Goal: Contribute content: Contribute content

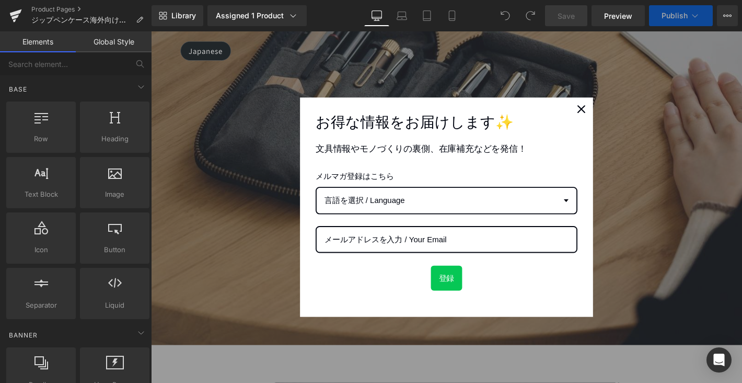
scroll to position [548, 0]
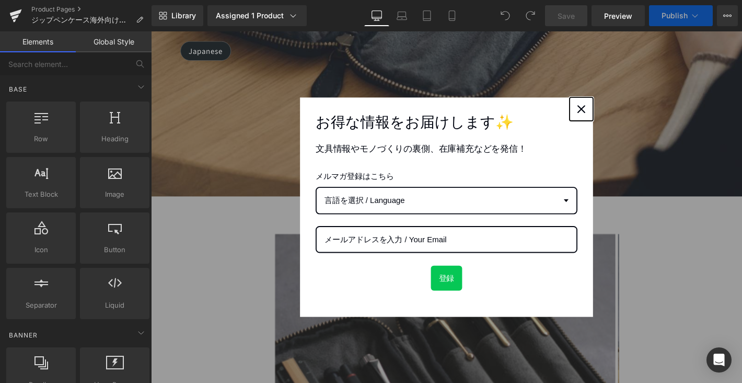
click at [603, 119] on div "Close" at bounding box center [611, 114] width 17 height 17
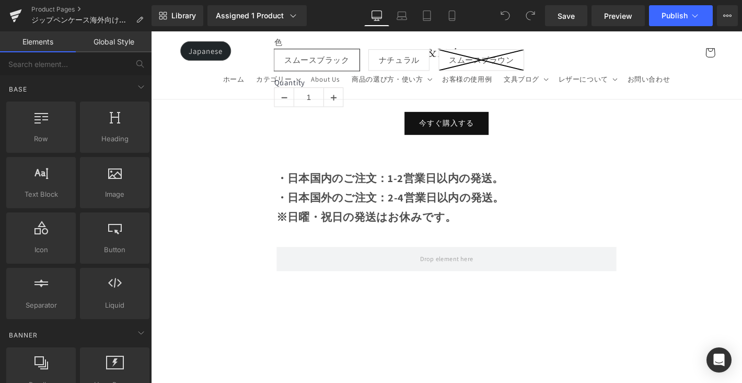
scroll to position [1252, 0]
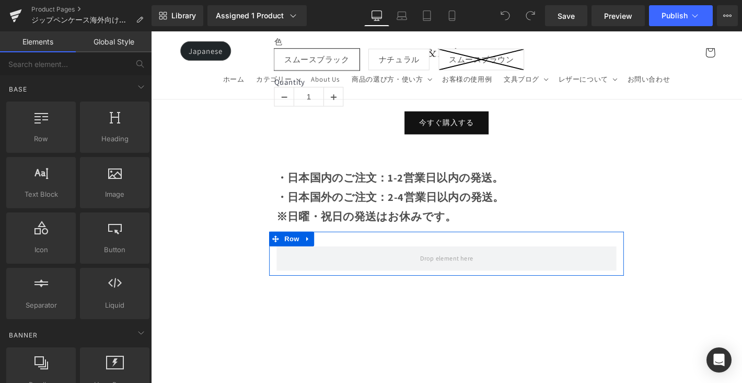
click at [481, 280] on div "Row" at bounding box center [466, 269] width 379 height 47
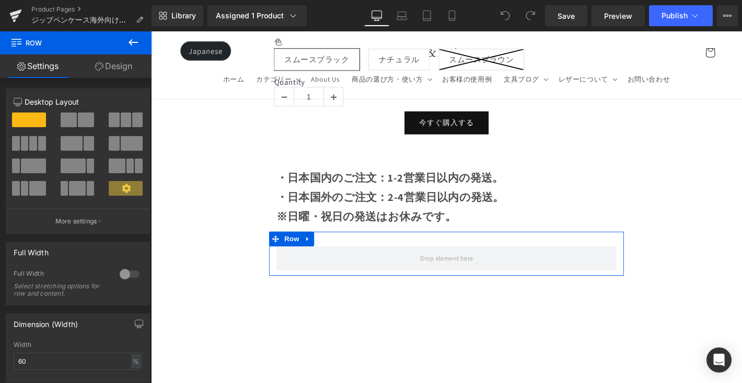
click at [317, 251] on icon at bounding box center [318, 253] width 2 height 5
click at [332, 250] on icon at bounding box center [332, 253] width 7 height 7
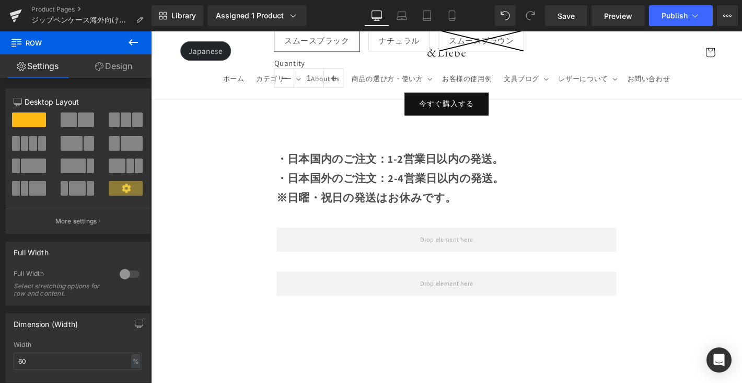
scroll to position [1271, 0]
click at [141, 48] on button at bounding box center [133, 42] width 37 height 23
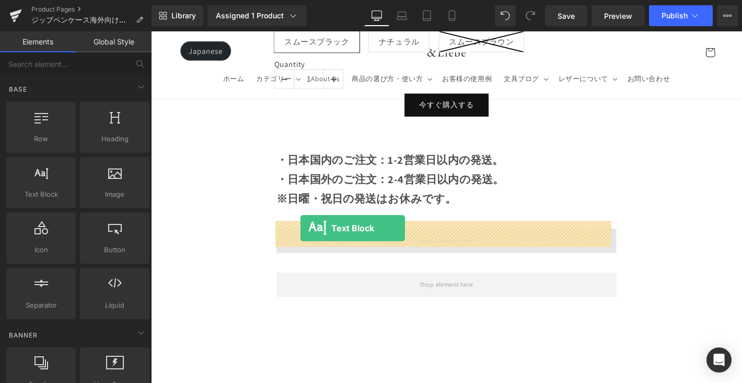
drag, startPoint x: 203, startPoint y: 220, endPoint x: 311, endPoint y: 241, distance: 109.8
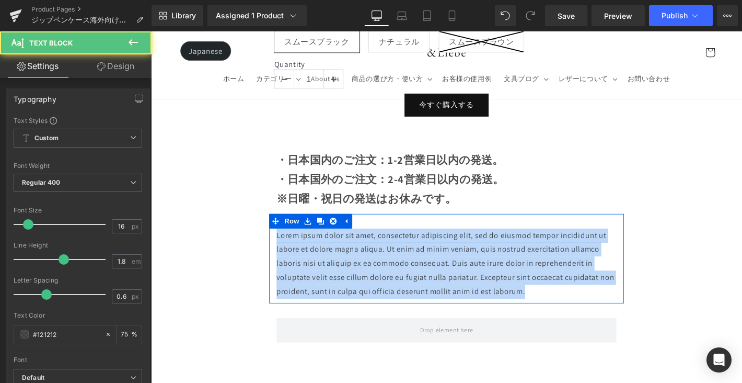
drag, startPoint x: 554, startPoint y: 301, endPoint x: 282, endPoint y: 244, distance: 278.8
click at [282, 244] on div "Lorem ipsum dolor sit amet, consectetur adipiscing elit, sed do eiusmod tempor …" at bounding box center [466, 279] width 379 height 75
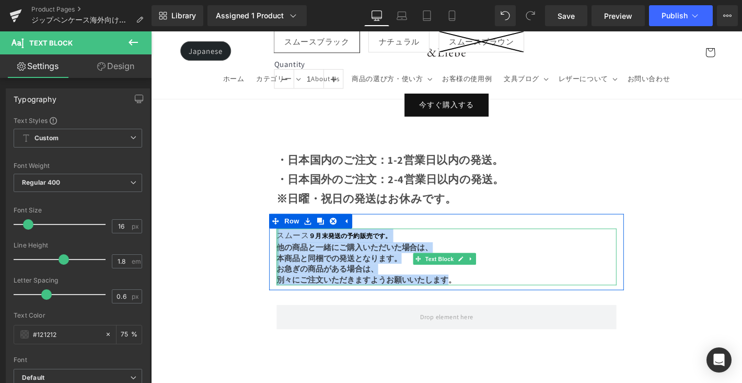
drag, startPoint x: 443, startPoint y: 282, endPoint x: 284, endPoint y: 241, distance: 163.4
click at [285, 242] on div "スムース ９月末発送の予約販売です。 他の商品と一緒にご購入いただいた場合は、 本商品と同梱での発送となります。 お急ぎの商品がある場合は、 別々にご注文いた…" at bounding box center [467, 272] width 364 height 61
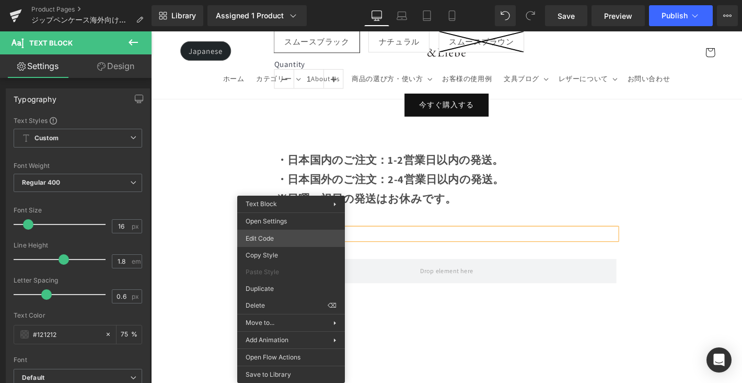
click at [281, 0] on div "Text Block You are previewing how the will restyle your page. You can not edit …" at bounding box center [371, 0] width 742 height 0
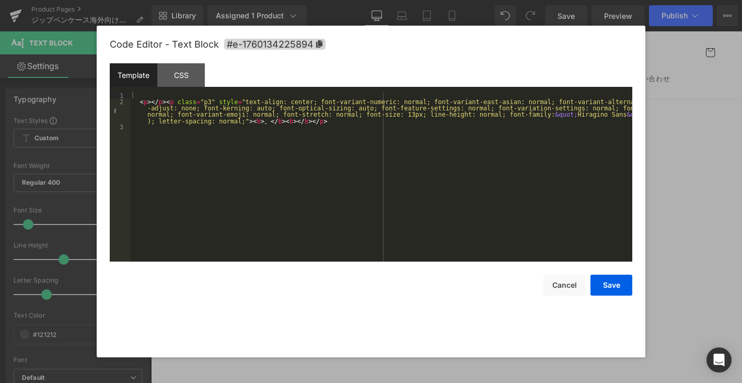
click at [143, 97] on div "< p > </ p > < p class = "p3" style = "text-align: center; font-variant-numeric…" at bounding box center [381, 183] width 502 height 182
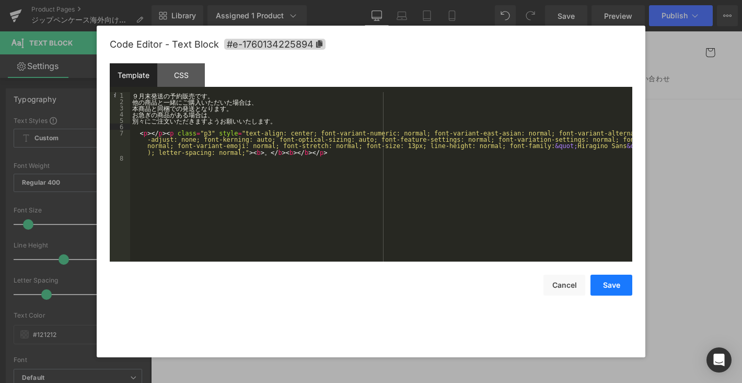
click at [613, 287] on button "Save" at bounding box center [611, 284] width 42 height 21
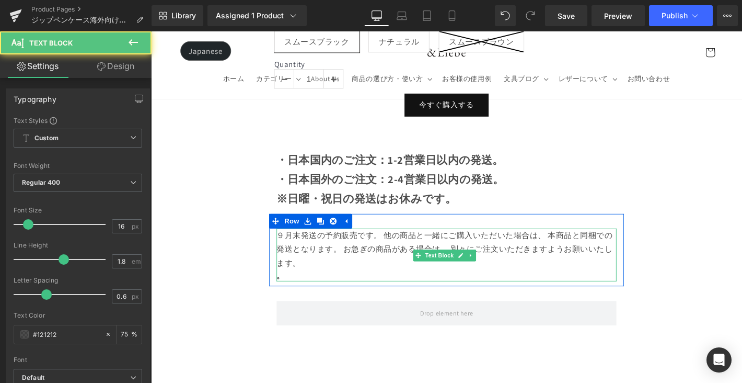
click at [287, 242] on div "９月末発送の予約販売です。 他の商品と一緒にご購入いただいた場合は、 本商品と同梱での発送となります。 お急ぎの商品がある場合は、 別々にご注文いただきますよ…" at bounding box center [467, 270] width 364 height 56
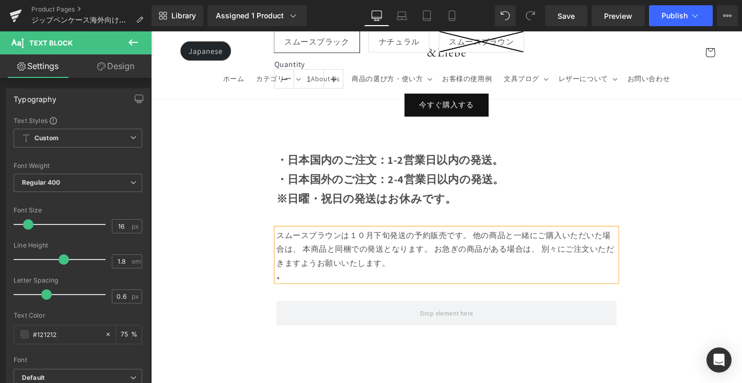
click at [493, 242] on div "スムースブラウンは１０月下旬発送の予約販売です。 他の商品と一緒にご購入いただいた場合は、 本商品と同梱での発送となります。 お急ぎの商品がある場合は、 別々…" at bounding box center [467, 270] width 364 height 56
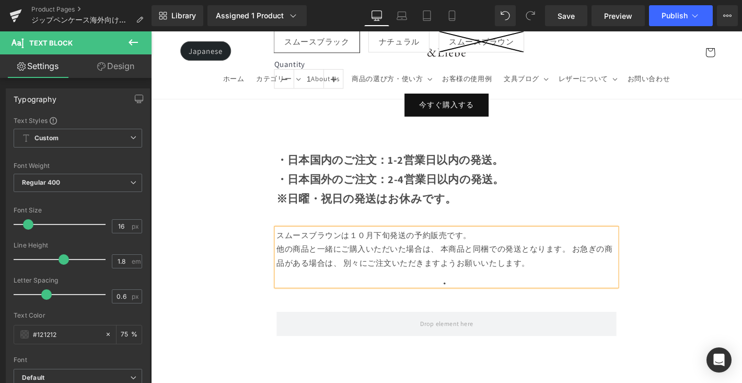
click at [516, 294] on p "。" at bounding box center [467, 298] width 364 height 9
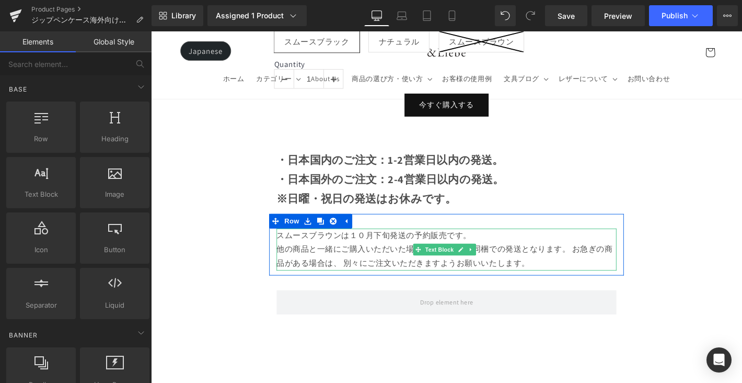
click at [553, 266] on div "他の商品と一緒にご購入いただいた場合は、 本商品と同梱での発送となります。 お急ぎの商品がある場合は、 別々にご注文いただきますようお願いいたします。" at bounding box center [467, 272] width 364 height 30
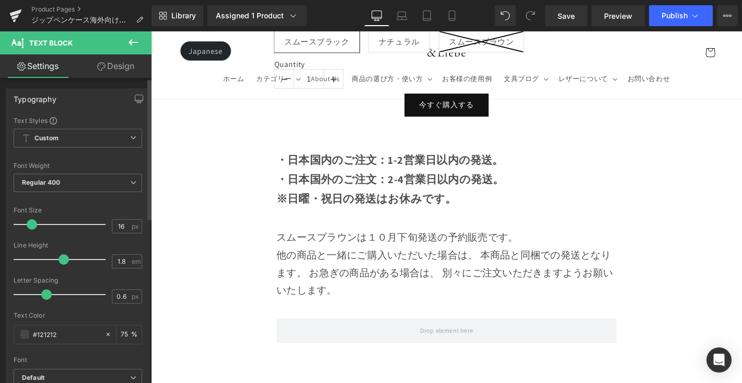
drag, startPoint x: 30, startPoint y: 223, endPoint x: 129, endPoint y: 198, distance: 101.9
click at [33, 224] on span at bounding box center [32, 224] width 10 height 10
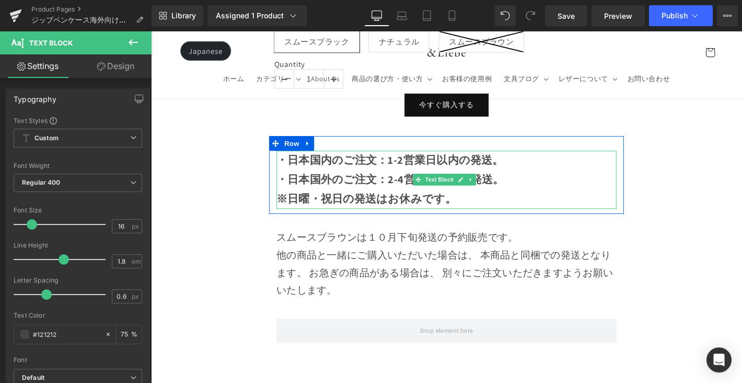
click at [319, 200] on p "※日曜・祝日の発送はお休みです。" at bounding box center [467, 210] width 364 height 21
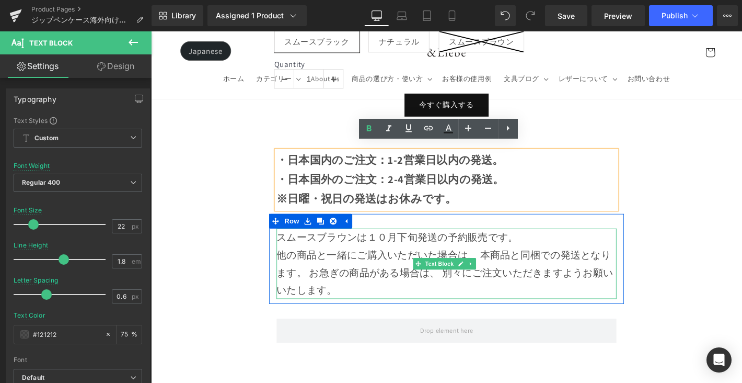
click at [285, 242] on div at bounding box center [286, 279] width 3 height 75
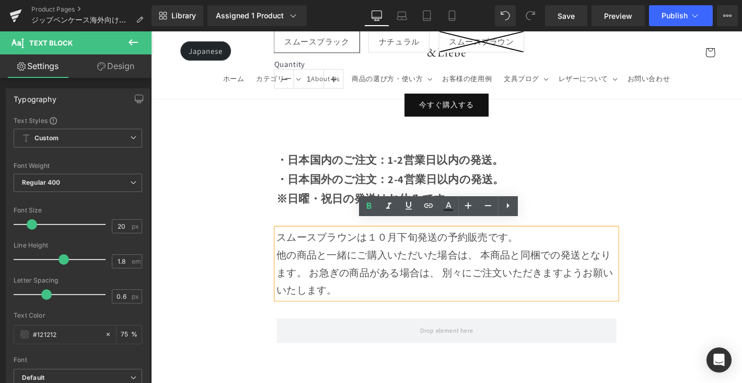
drag, startPoint x: 286, startPoint y: 242, endPoint x: 543, endPoint y: 246, distance: 257.1
click at [543, 246] on div "スムースブラウンは１０月下旬発送の予約販売です。 他の商品と一緒にご購入いただいた場合は、 本商品と同梱での発送となります。 お急ぎの商品がある場合は、 別々…" at bounding box center [467, 279] width 364 height 75
click at [450, 211] on icon at bounding box center [448, 206] width 13 height 13
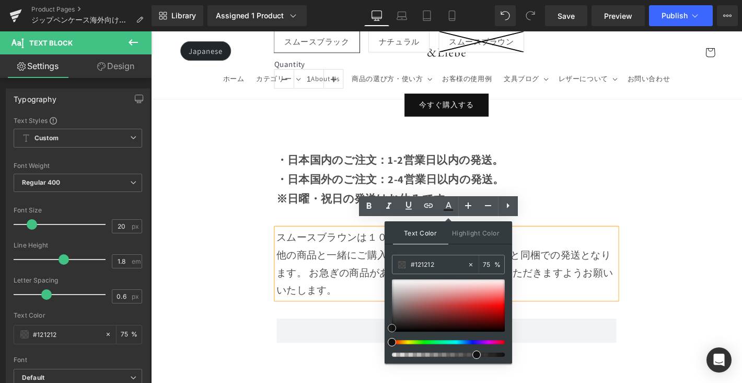
click at [484, 302] on div at bounding box center [448, 305] width 113 height 52
click at [486, 310] on div at bounding box center [448, 305] width 113 height 52
click at [493, 317] on div at bounding box center [448, 305] width 113 height 52
click at [495, 309] on div at bounding box center [448, 305] width 113 height 52
click at [492, 305] on span at bounding box center [495, 309] width 8 height 8
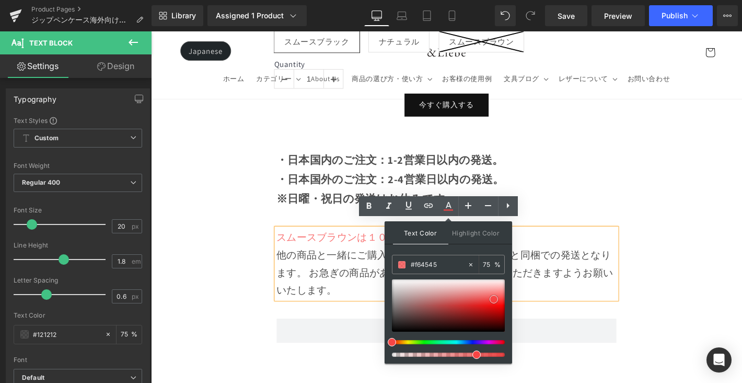
click at [494, 299] on div at bounding box center [448, 305] width 113 height 52
click at [493, 308] on div at bounding box center [448, 305] width 113 height 52
click at [497, 310] on div at bounding box center [448, 305] width 113 height 52
click at [490, 312] on div at bounding box center [448, 305] width 113 height 52
click at [490, 316] on div at bounding box center [448, 305] width 113 height 52
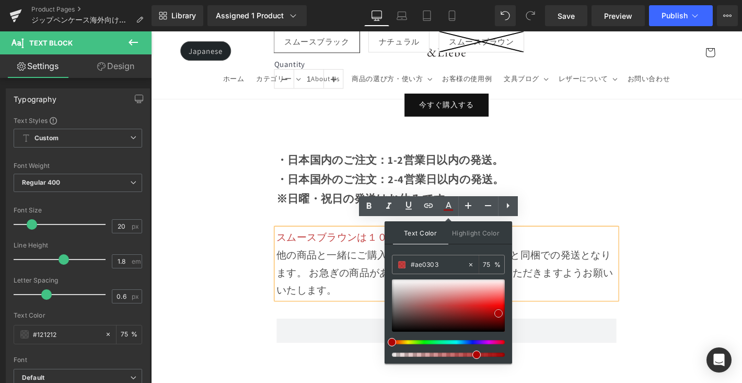
click at [498, 313] on div at bounding box center [448, 305] width 113 height 52
click at [496, 310] on span at bounding box center [498, 313] width 8 height 8
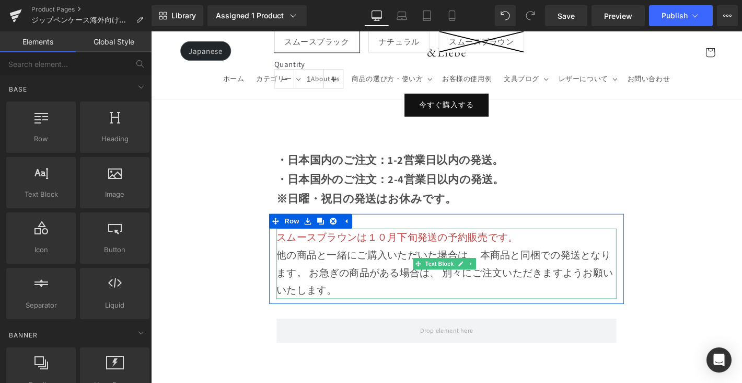
click at [563, 261] on div "他の商品と一緒にご購入いただいた場合は、 本商品と同梱での発送となります。 お急ぎの商品がある場合は、 別々にご注文いただきますようお願いいたします。" at bounding box center [467, 289] width 364 height 56
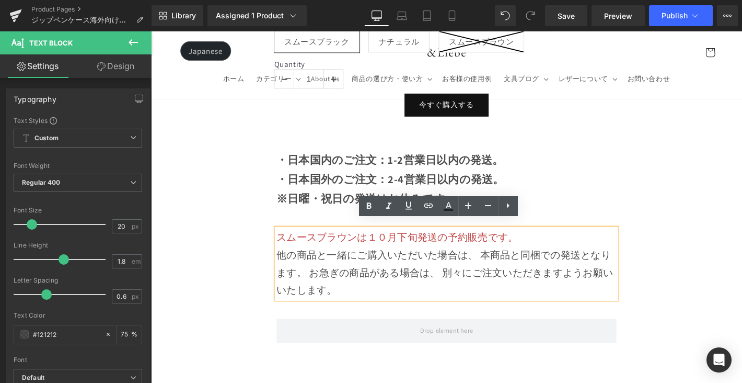
drag, startPoint x: 513, startPoint y: 241, endPoint x: 240, endPoint y: 236, distance: 273.3
click at [369, 203] on icon at bounding box center [368, 206] width 5 height 6
click at [408, 205] on icon at bounding box center [408, 205] width 13 height 13
drag, startPoint x: 542, startPoint y: 245, endPoint x: 277, endPoint y: 239, distance: 264.5
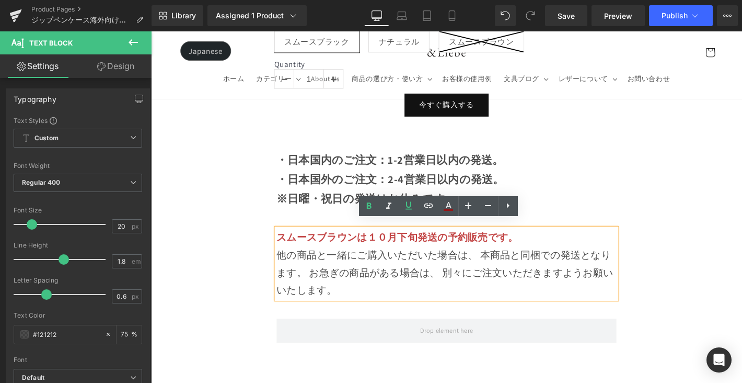
click at [277, 242] on div "スムースブラウンは１０月下旬発送の予約販売です。 他の商品と一緒にご購入いただいた場合は、 本商品と同梱での発送となります。 お急ぎの商品がある場合は、 別々…" at bounding box center [466, 279] width 379 height 75
click at [404, 206] on icon at bounding box center [408, 205] width 13 height 13
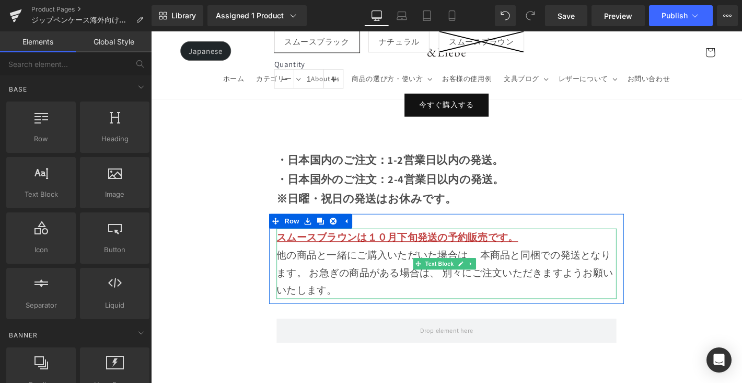
click at [317, 283] on div "他の商品と一緒にご購入いただいた場合は、 本商品と同梱での発送となります。 お急ぎの商品がある場合は、 別々にご注文いただきますようお願いいたします。" at bounding box center [467, 289] width 364 height 56
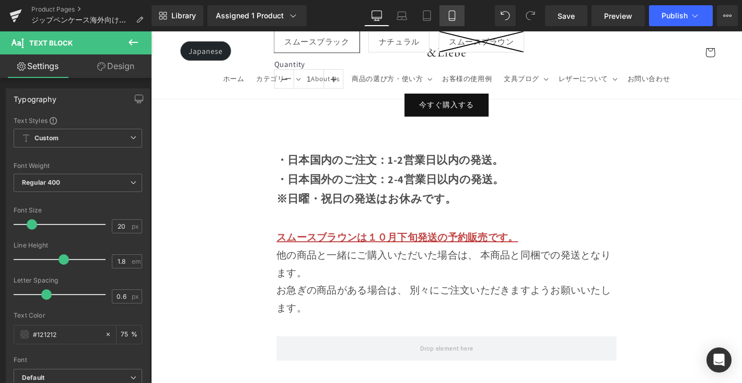
click at [457, 16] on icon at bounding box center [452, 15] width 10 height 10
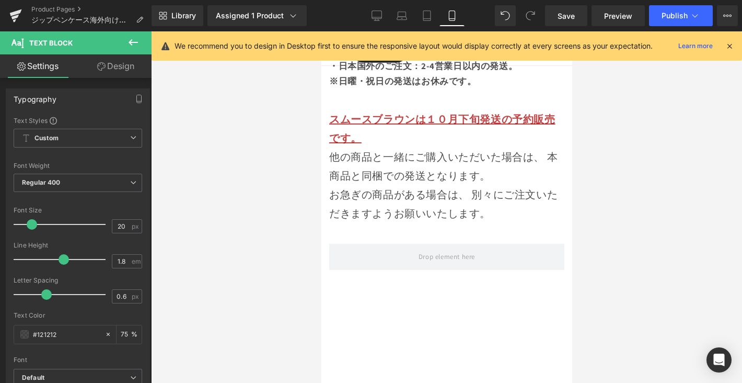
scroll to position [743, 0]
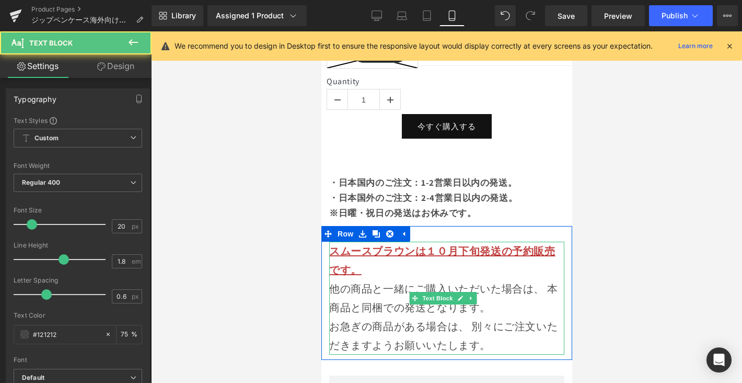
click at [519, 265] on div "スムースブラウンは１０月下旬発送の予約販売です。 他の商品と一緒にご購入いただいた場合は、 本商品と同梱での発送となります。 お急ぎの商品がある場合は、 別々…" at bounding box center [446, 297] width 235 height 113
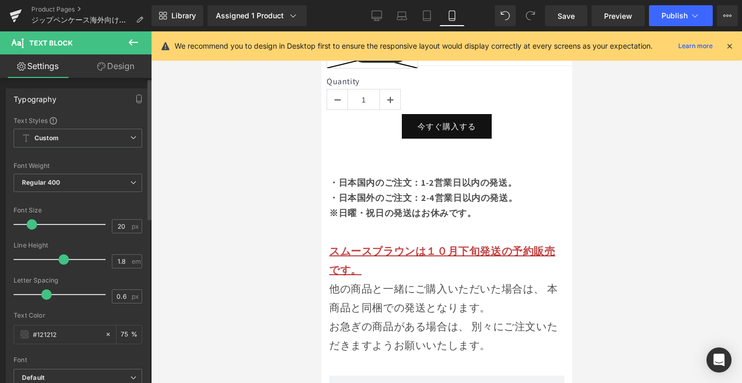
click at [30, 227] on span at bounding box center [32, 224] width 10 height 10
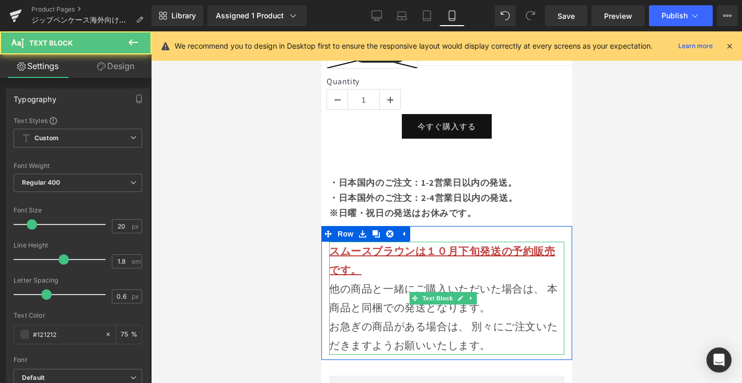
click at [364, 269] on div "スムースブラウンは１０月下旬発送の予約販売です。 他の商品と一緒にご購入いただいた場合は、 本商品と同梱での発送となります。 お急ぎの商品がある場合は、 別々…" at bounding box center [446, 297] width 235 height 113
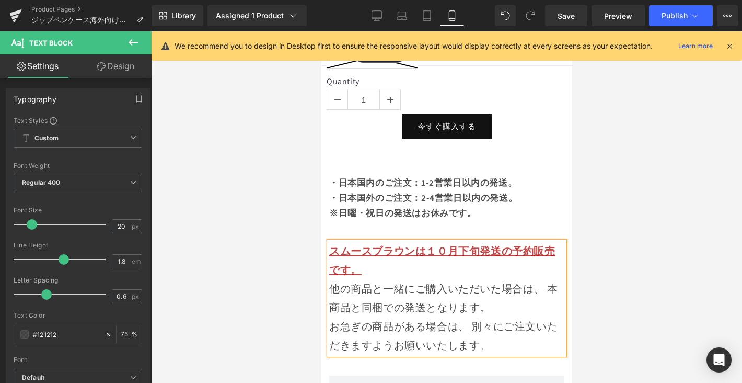
click at [609, 298] on div at bounding box center [446, 206] width 591 height 351
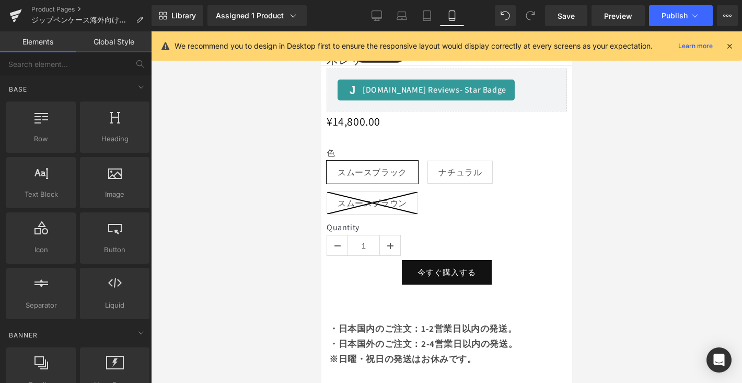
scroll to position [855, 0]
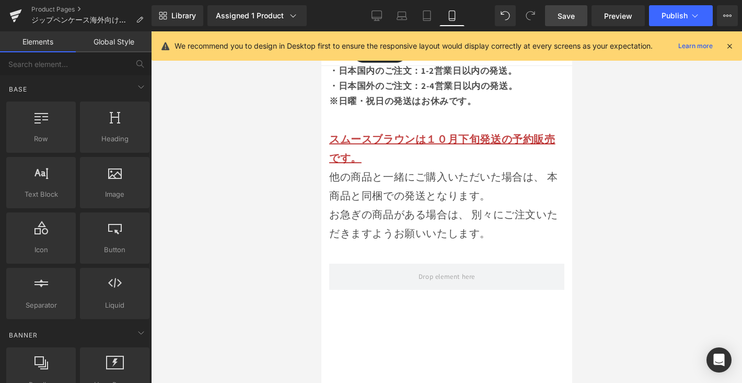
click at [576, 17] on link "Save" at bounding box center [566, 15] width 42 height 21
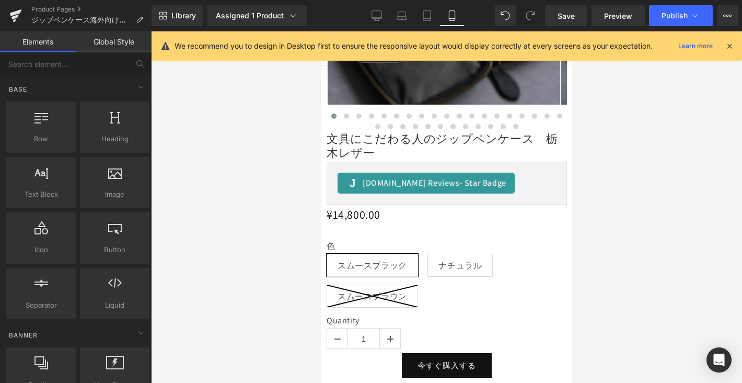
scroll to position [272, 0]
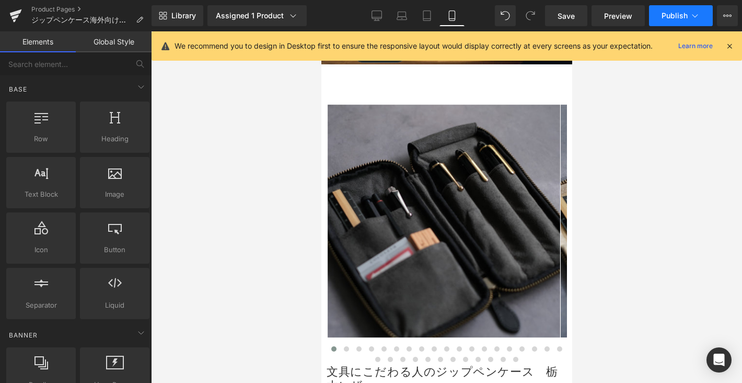
click at [690, 15] on icon at bounding box center [695, 15] width 10 height 10
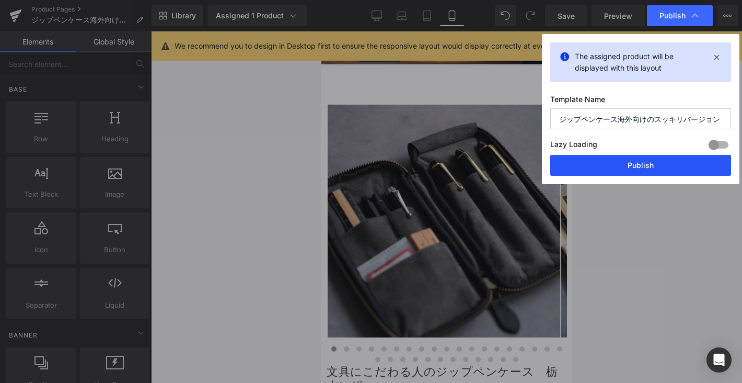
click at [656, 162] on button "Publish" at bounding box center [640, 165] width 181 height 21
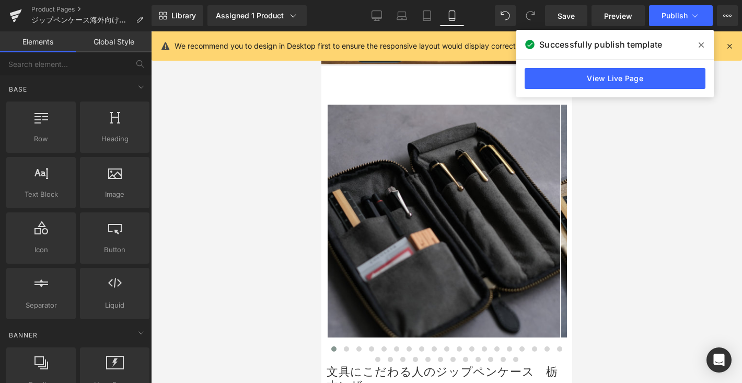
click at [707, 47] on span at bounding box center [701, 45] width 17 height 17
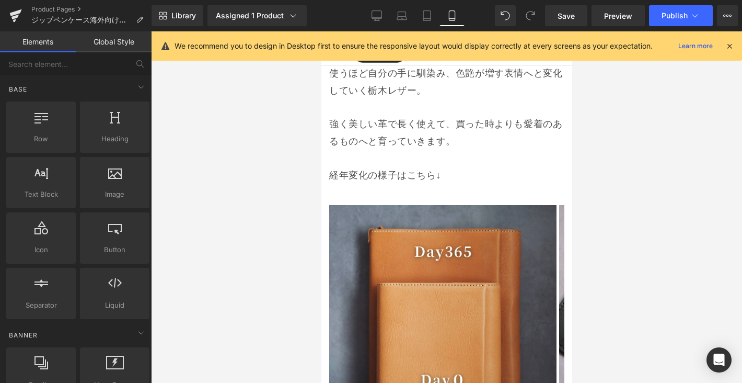
scroll to position [9405, 0]
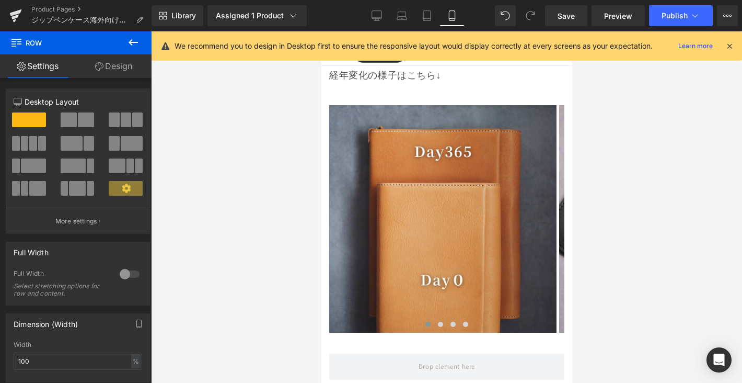
scroll to position [9480, 0]
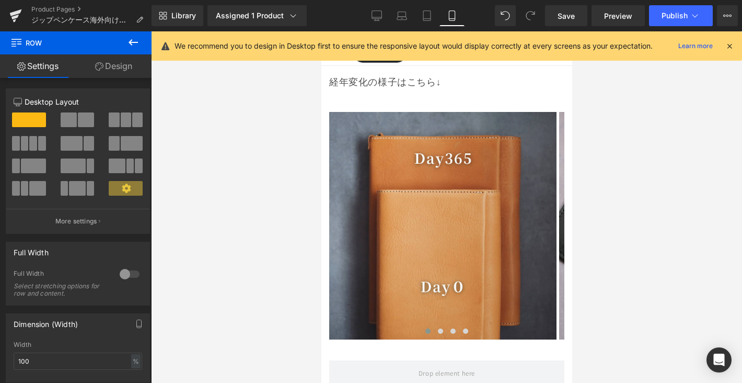
click at [131, 39] on icon at bounding box center [133, 42] width 13 height 13
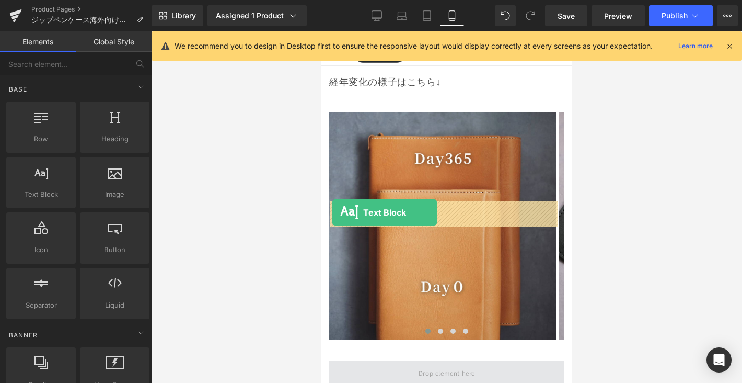
drag, startPoint x: 562, startPoint y: 241, endPoint x: 332, endPoint y: 212, distance: 231.8
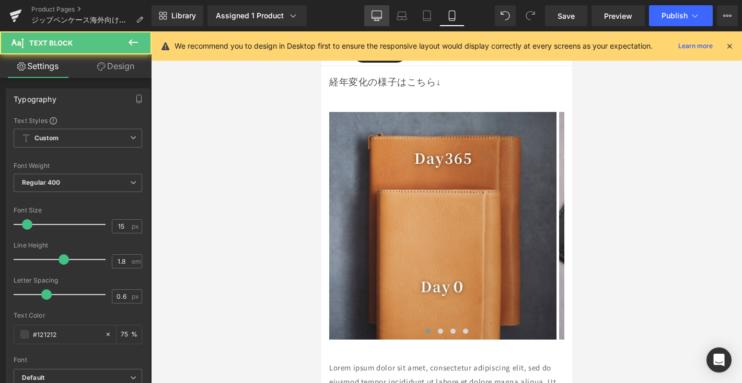
click at [379, 16] on icon at bounding box center [377, 15] width 10 height 10
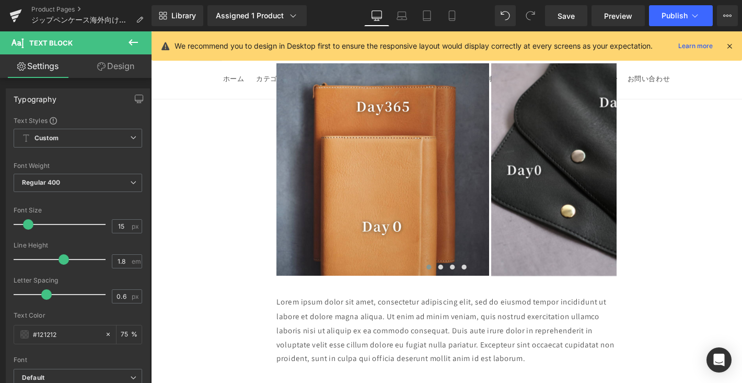
scroll to position [12390, 0]
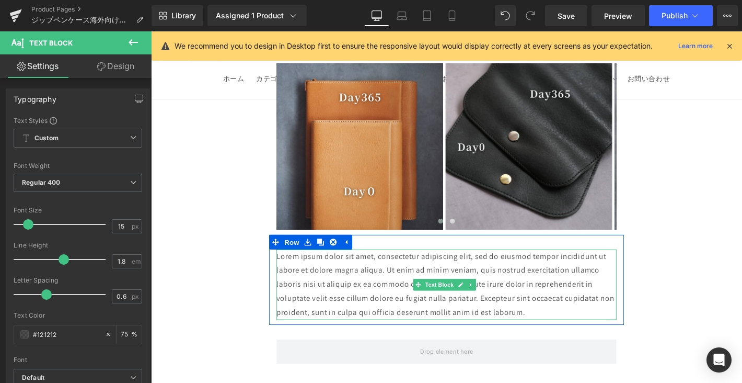
click at [513, 264] on p "Lorem ipsum dolor sit amet, consectetur adipiscing elit, sed do eiusmod tempor …" at bounding box center [467, 301] width 364 height 75
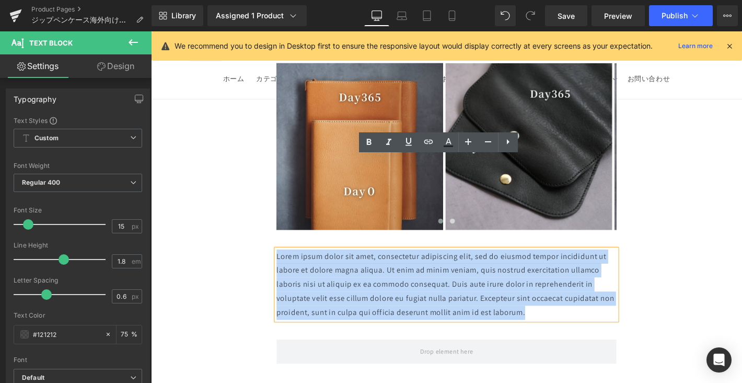
drag, startPoint x: 559, startPoint y: 232, endPoint x: 265, endPoint y: 177, distance: 298.8
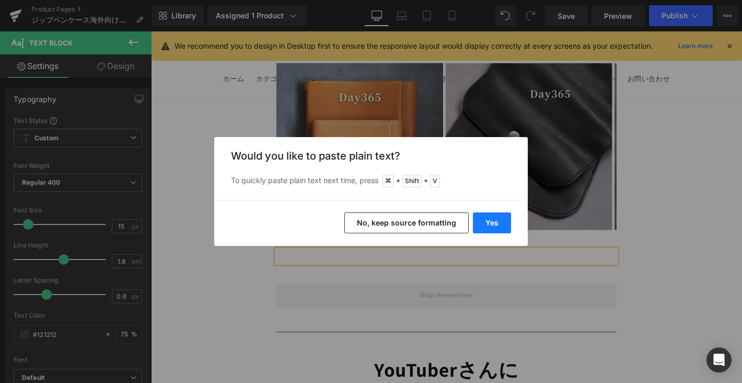
click at [482, 214] on button "Yes" at bounding box center [492, 222] width 38 height 21
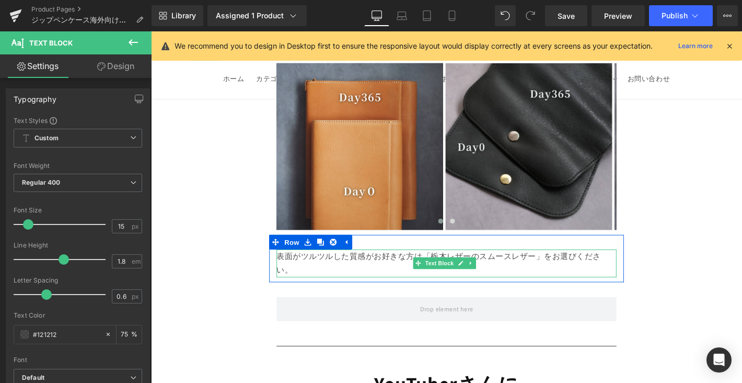
click at [367, 264] on p "表面がツルツルした質感がお好きな方は「栃木レザーのスムースレザー」をお選びください。" at bounding box center [467, 279] width 364 height 30
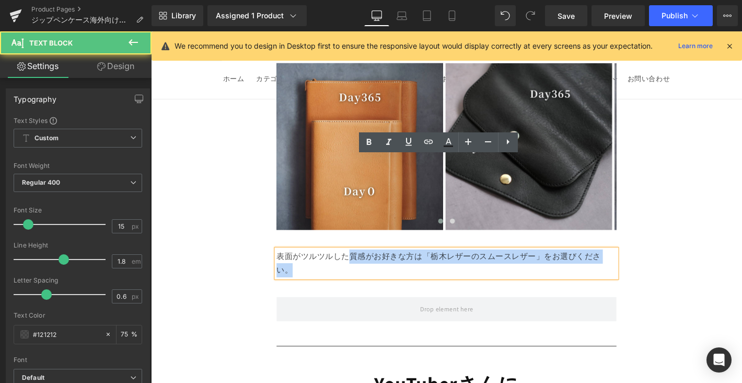
drag, startPoint x: 358, startPoint y: 174, endPoint x: 282, endPoint y: 175, distance: 76.3
click at [285, 264] on div "表面がツルツルした質感がお好きな方は「栃木レザーのスムースレザー」をお選びください。" at bounding box center [467, 279] width 364 height 30
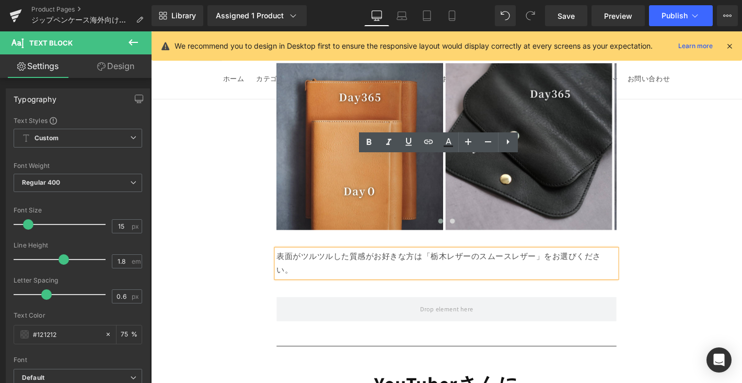
click at [320, 264] on p "表面がツルツルした質感がお好きな方は「栃木レザーのスムースレザー」をお選びください。" at bounding box center [467, 279] width 364 height 30
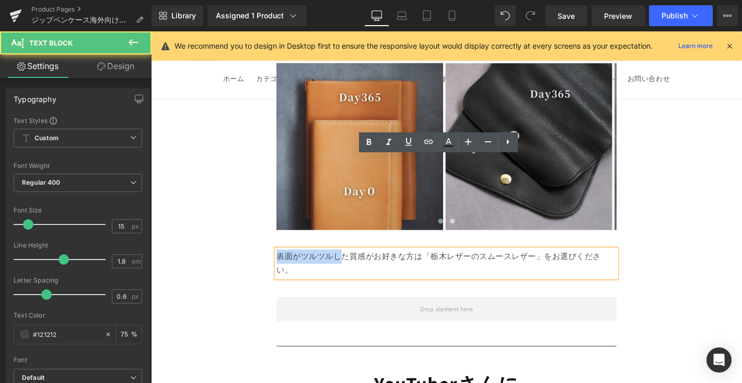
drag, startPoint x: 356, startPoint y: 175, endPoint x: 286, endPoint y: 172, distance: 70.1
click at [286, 264] on p "表面がツルツルした質感がお好きな方は「栃木レザーのスムースレザー」をお選びください。" at bounding box center [467, 279] width 364 height 30
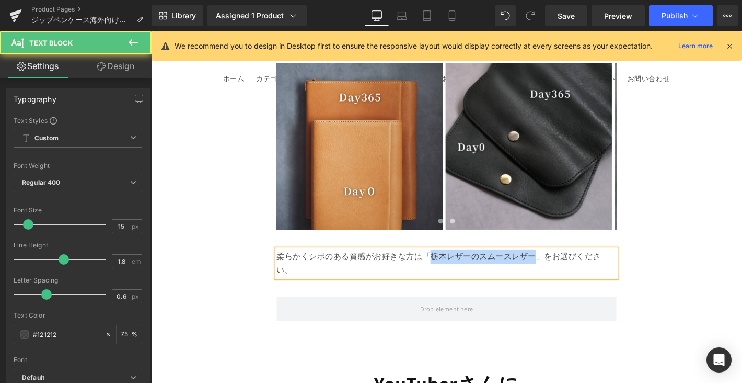
drag, startPoint x: 559, startPoint y: 173, endPoint x: 450, endPoint y: 173, distance: 109.2
click at [450, 264] on p "柔らかくシボのある質感がお好きな方は「栃木レザーのスムースレザー」をお選びください。" at bounding box center [467, 279] width 364 height 30
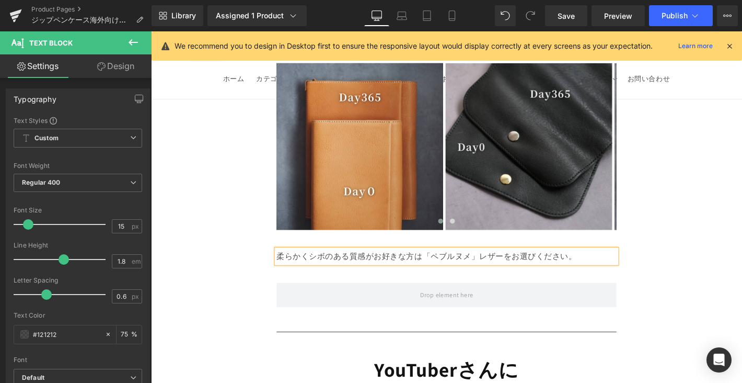
scroll to position [12313, 0]
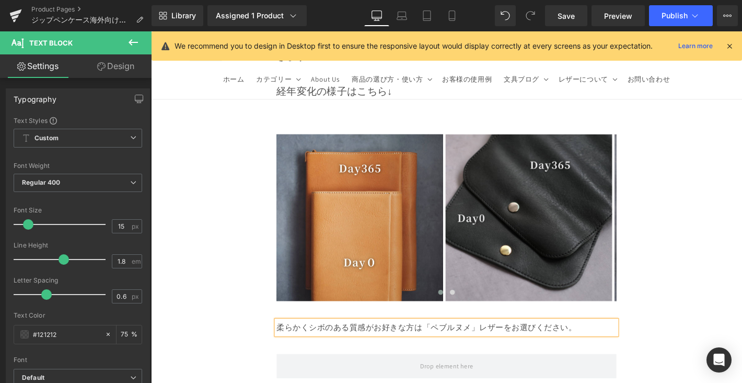
click at [502, 341] on p "柔らかくシボのある質感がお好きな方は「ペブルヌメ」レザーをお選びください。" at bounding box center [467, 348] width 364 height 15
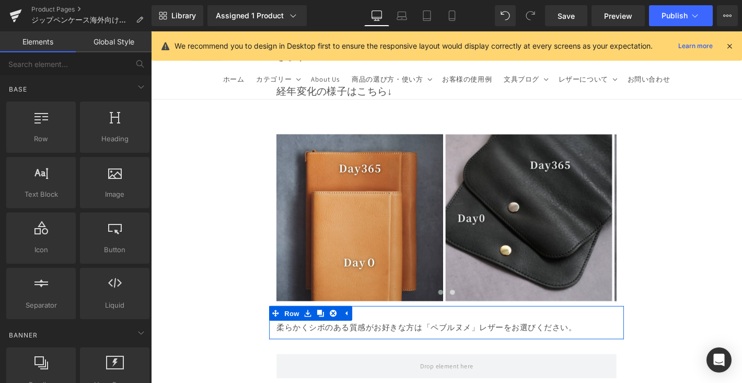
click at [585, 341] on p "柔らかくシボのある質感がお好きな方は「ペブルヌメ」レザーをお選びください。" at bounding box center [467, 348] width 364 height 15
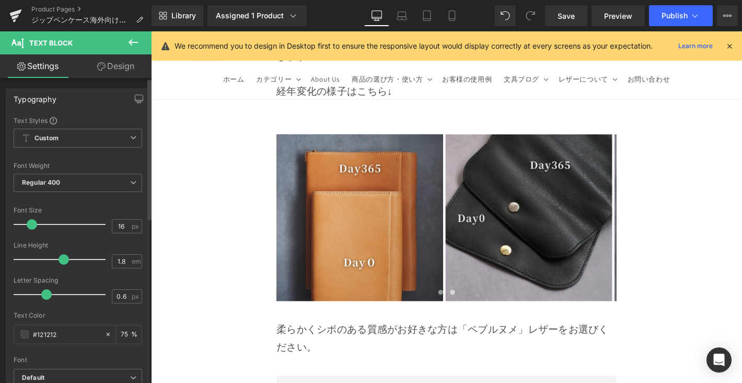
drag, startPoint x: 25, startPoint y: 223, endPoint x: 112, endPoint y: 190, distance: 92.8
click at [28, 224] on span at bounding box center [32, 224] width 10 height 10
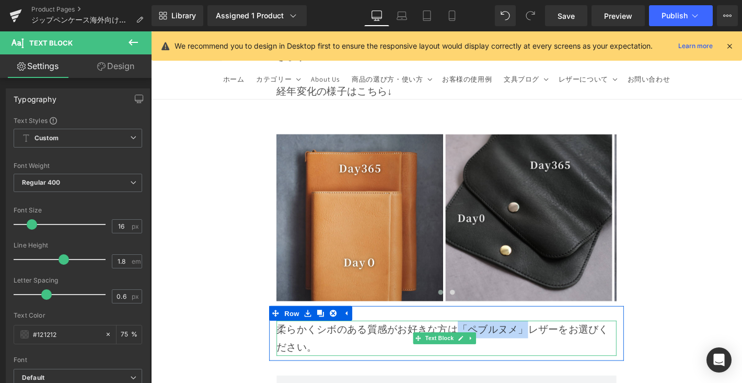
drag, startPoint x: 481, startPoint y: 248, endPoint x: 551, endPoint y: 252, distance: 70.2
click at [551, 341] on p "柔らかくシボのある質感がお好きな方は「ペブルヌメ」レザーをお選びください。" at bounding box center [467, 360] width 364 height 38
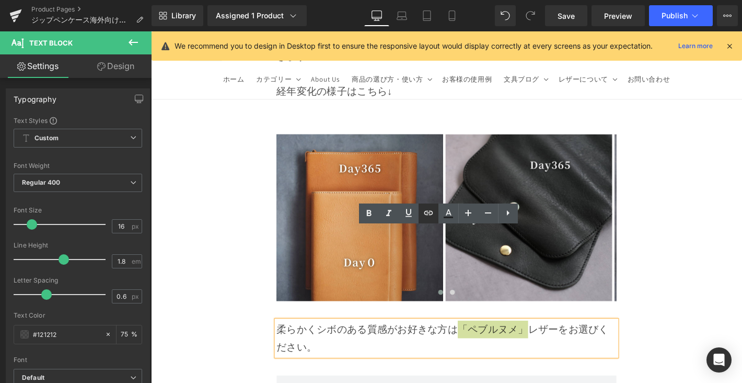
click at [427, 214] on icon at bounding box center [428, 213] width 9 height 4
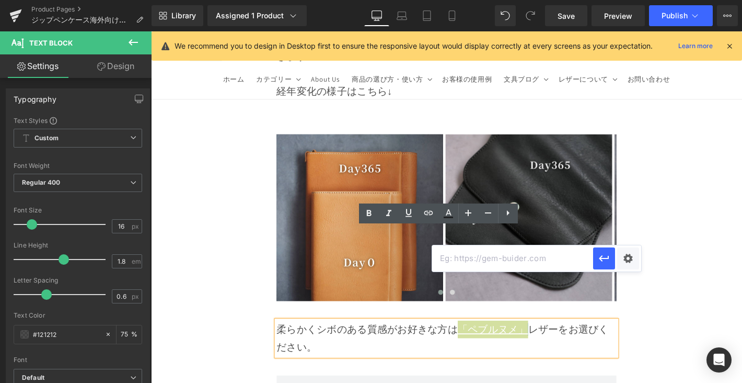
click at [479, 258] on input "text" at bounding box center [512, 258] width 161 height 26
paste input "[URL][DOMAIN_NAME]"
type input "[URL][DOMAIN_NAME]"
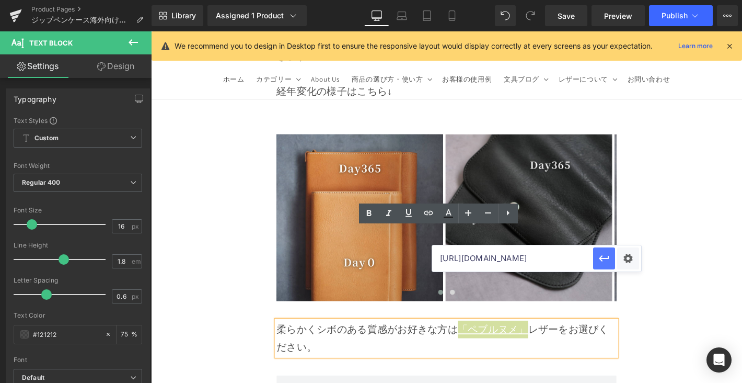
click at [606, 265] on button "button" at bounding box center [604, 258] width 22 height 22
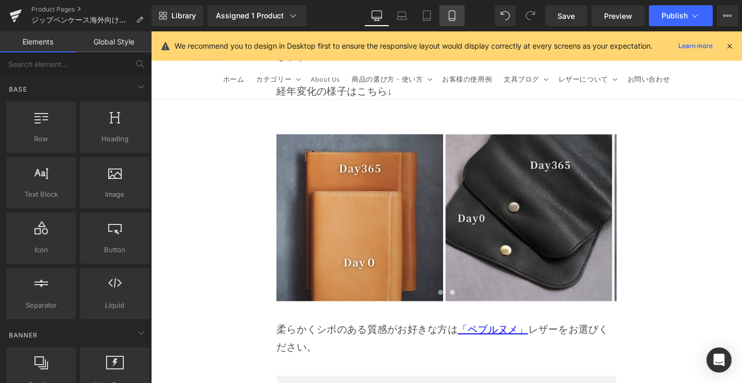
click at [446, 16] on link "Mobile" at bounding box center [451, 15] width 25 height 21
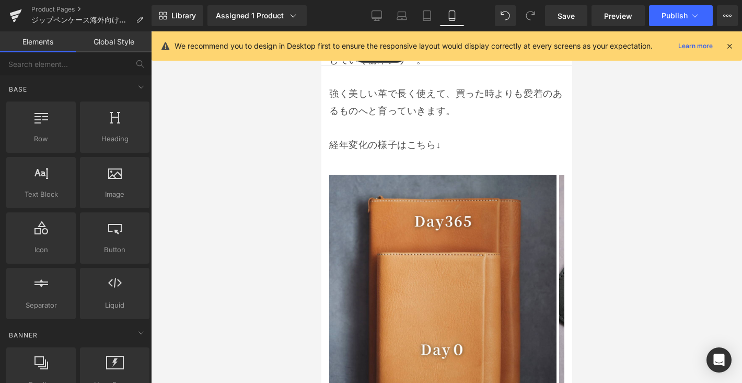
scroll to position [9435, 0]
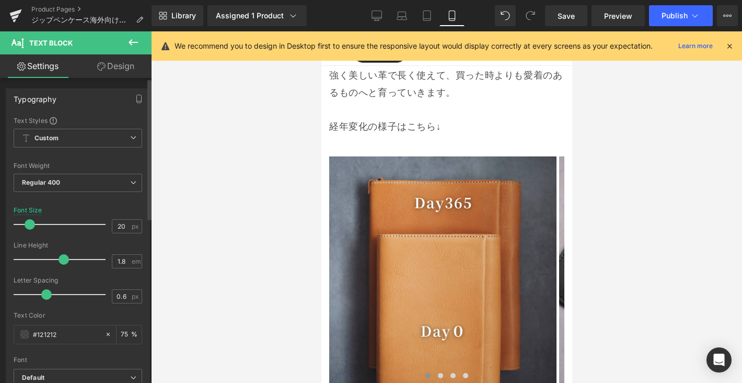
click at [30, 225] on span at bounding box center [30, 224] width 10 height 10
click at [560, 15] on span "Save" at bounding box center [566, 15] width 17 height 11
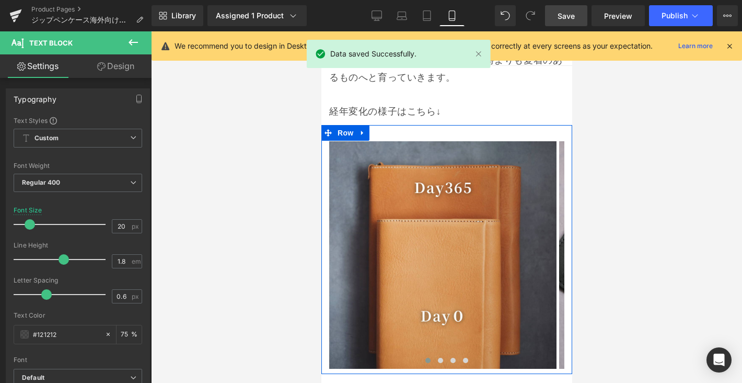
scroll to position [9451, 0]
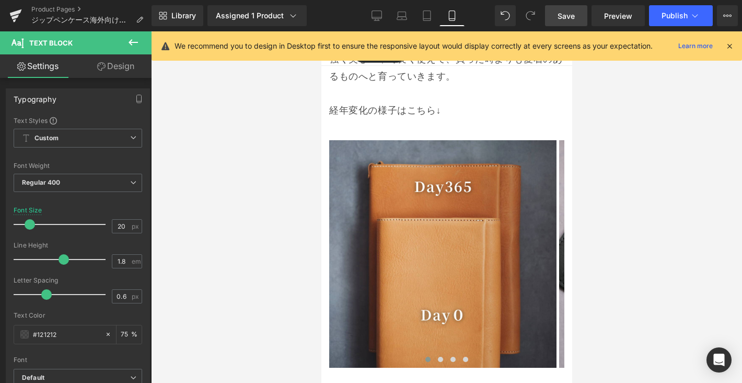
click at [572, 15] on span "Save" at bounding box center [566, 15] width 17 height 11
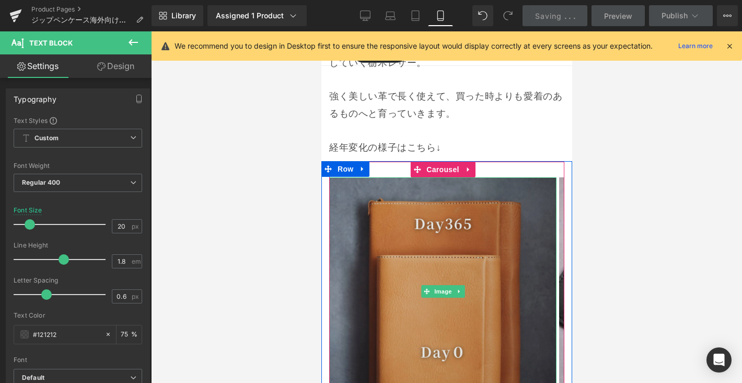
scroll to position [9414, 0]
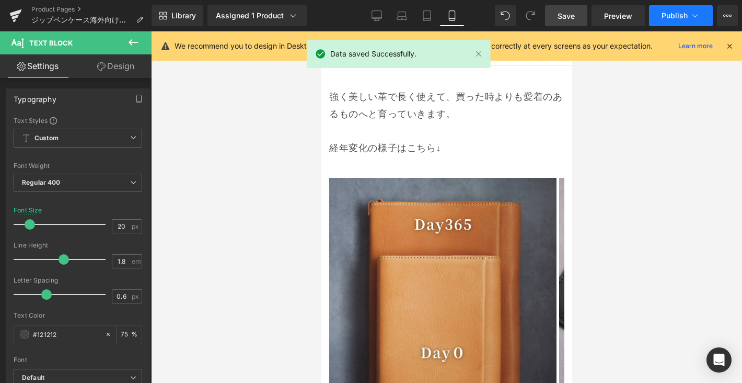
click at [682, 19] on span "Publish" at bounding box center [675, 15] width 26 height 8
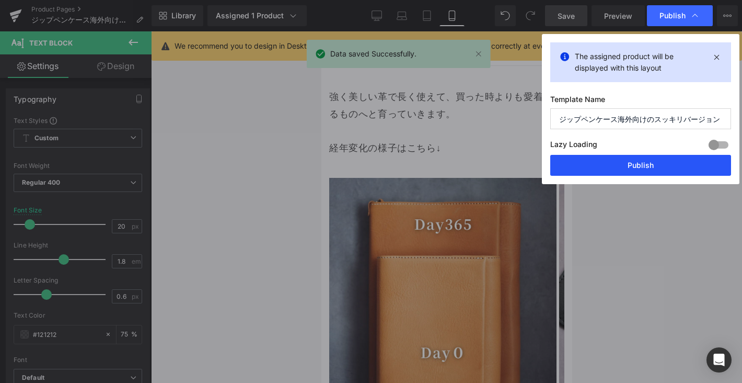
click at [650, 161] on button "Publish" at bounding box center [640, 165] width 181 height 21
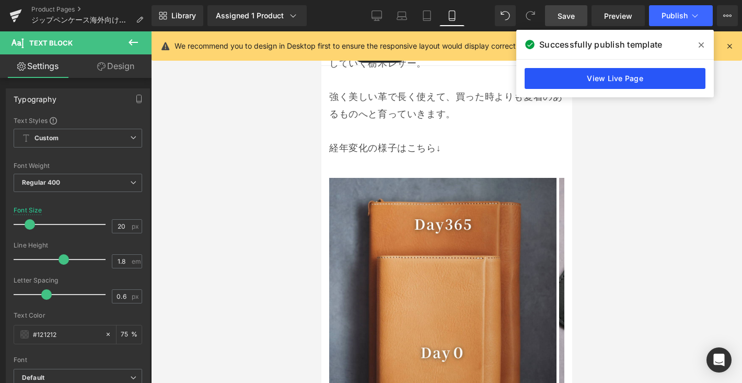
click at [604, 76] on link "View Live Page" at bounding box center [615, 78] width 181 height 21
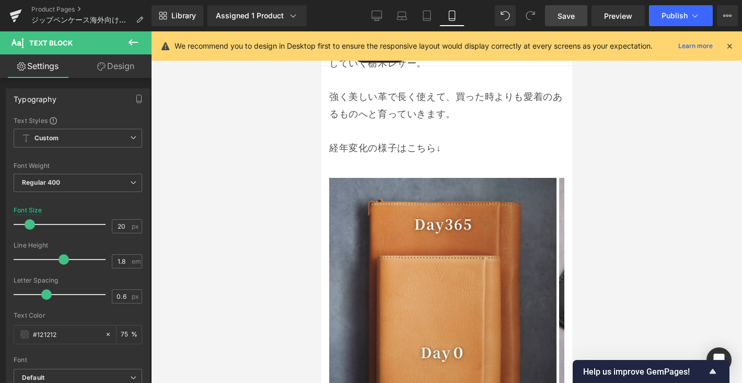
click at [552, 19] on link "Save" at bounding box center [566, 15] width 42 height 21
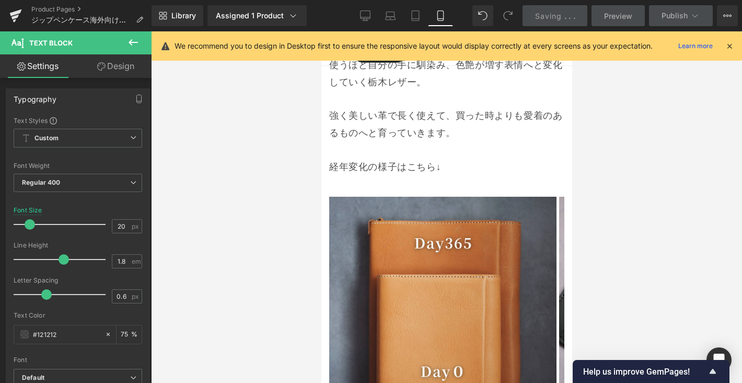
scroll to position [9502, 0]
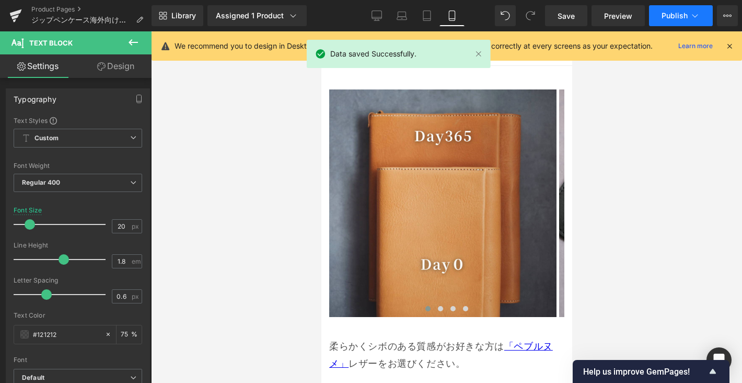
click at [686, 21] on button "Publish" at bounding box center [681, 15] width 64 height 21
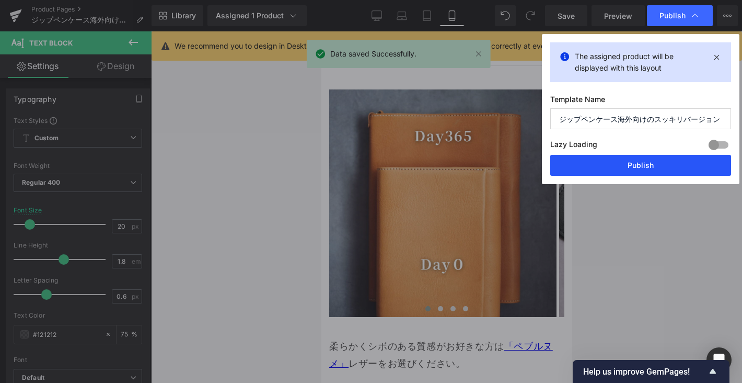
click at [651, 161] on button "Publish" at bounding box center [640, 165] width 181 height 21
